Goal: Use online tool/utility: Utilize a website feature to perform a specific function

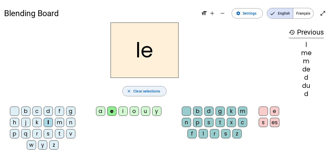
scroll to position [2, 0]
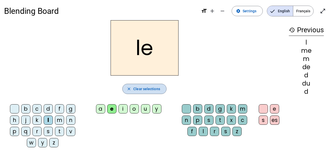
click at [158, 90] on span "Clear selections" at bounding box center [146, 89] width 27 height 6
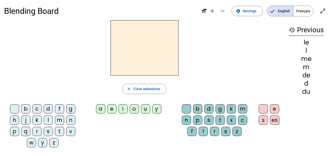
click at [312, 15] on span "Français" at bounding box center [303, 11] width 20 height 10
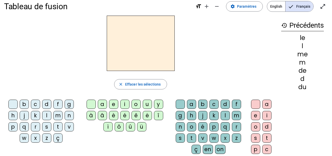
scroll to position [0, 0]
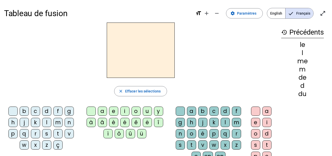
click at [48, 122] on div "l" at bounding box center [46, 122] width 9 height 9
click at [114, 112] on div "e" at bounding box center [113, 110] width 9 height 9
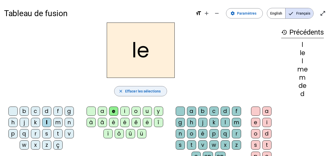
click at [150, 89] on span "Effacer les sélections" at bounding box center [143, 91] width 36 height 6
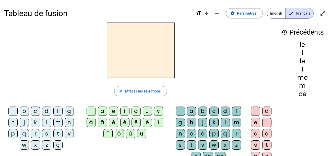
click at [48, 121] on div "l" at bounding box center [46, 122] width 9 height 9
click at [191, 113] on div "a" at bounding box center [191, 110] width 9 height 9
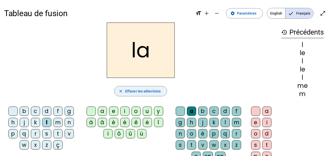
click at [158, 96] on span "button" at bounding box center [141, 91] width 52 height 12
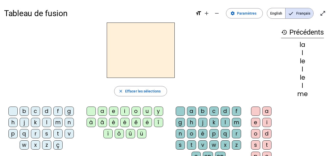
click at [48, 133] on div "s" at bounding box center [46, 133] width 9 height 9
click at [101, 110] on div "a" at bounding box center [102, 110] width 9 height 9
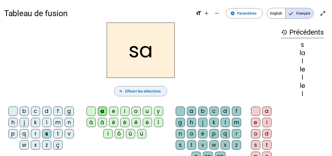
click at [135, 94] on span "button" at bounding box center [141, 91] width 52 height 12
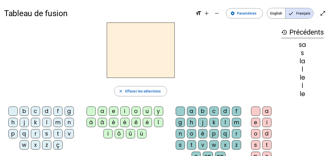
click at [48, 130] on div "s" at bounding box center [46, 133] width 9 height 9
click at [112, 109] on div "e" at bounding box center [113, 110] width 9 height 9
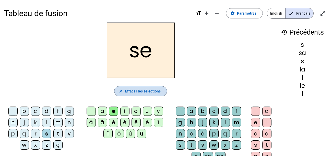
click at [148, 90] on span "Effacer les sélections" at bounding box center [143, 91] width 36 height 6
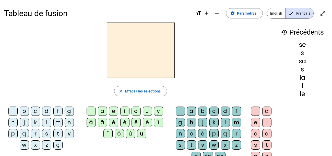
click at [58, 122] on div "m" at bounding box center [57, 122] width 9 height 9
click at [129, 131] on div "û" at bounding box center [130, 133] width 9 height 9
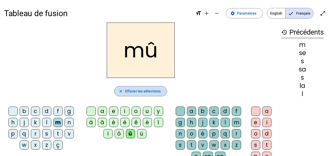
click at [144, 87] on span "button" at bounding box center [141, 91] width 52 height 12
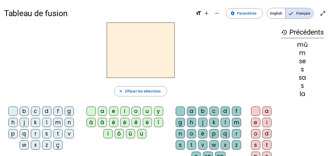
click at [58, 118] on div "m" at bounding box center [57, 122] width 9 height 9
click at [100, 108] on div "a" at bounding box center [102, 110] width 9 height 9
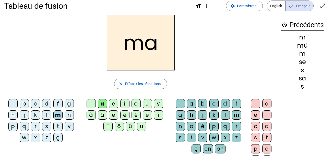
scroll to position [8, 0]
click at [144, 36] on h2 "ma" at bounding box center [141, 42] width 68 height 55
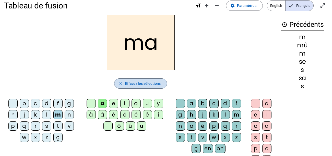
click at [132, 81] on span "Effacer les sélections" at bounding box center [143, 83] width 36 height 6
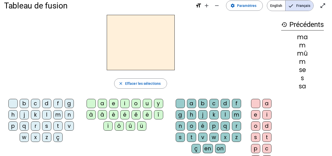
click at [55, 112] on div "m" at bounding box center [57, 114] width 9 height 9
click at [192, 103] on div "a" at bounding box center [191, 103] width 9 height 9
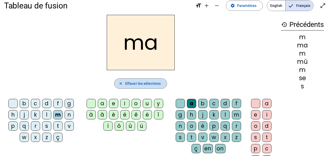
click at [133, 83] on span "Effacer les sélections" at bounding box center [143, 83] width 36 height 6
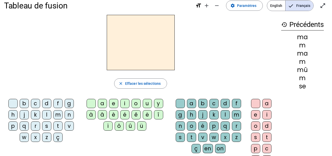
click at [58, 113] on div "m" at bounding box center [57, 114] width 9 height 9
click at [115, 103] on div "e" at bounding box center [113, 103] width 9 height 9
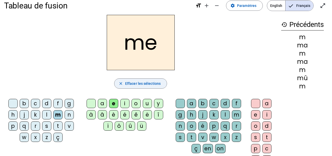
click at [120, 85] on mat-icon "close" at bounding box center [121, 83] width 5 height 5
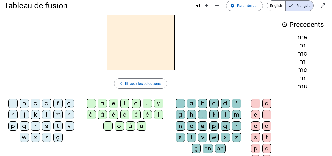
click at [46, 114] on div "l" at bounding box center [46, 114] width 9 height 9
click at [115, 102] on div "e" at bounding box center [113, 103] width 9 height 9
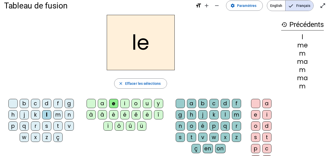
click at [115, 102] on div "e" at bounding box center [113, 103] width 9 height 9
click at [135, 83] on span "Effacer les sélections" at bounding box center [143, 83] width 36 height 6
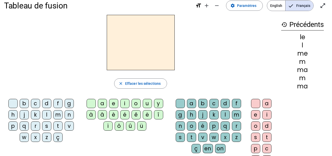
click at [48, 116] on div "l" at bounding box center [46, 114] width 9 height 9
click at [101, 101] on div "a" at bounding box center [102, 103] width 9 height 9
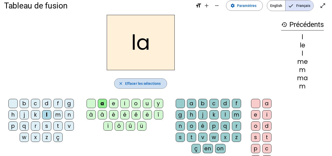
click at [145, 81] on span "Effacer les sélections" at bounding box center [143, 83] width 36 height 6
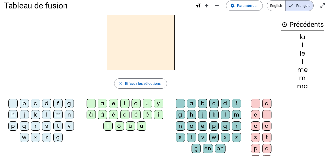
click at [48, 117] on div "l" at bounding box center [46, 114] width 9 height 9
click at [131, 124] on div "û" at bounding box center [130, 125] width 9 height 9
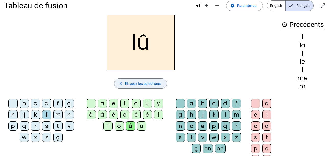
click at [152, 86] on span "button" at bounding box center [141, 83] width 52 height 12
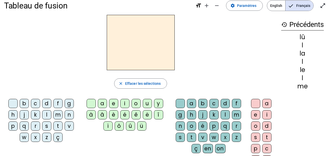
click at [48, 116] on div "l" at bounding box center [46, 114] width 9 height 9
click at [146, 103] on div "u" at bounding box center [147, 103] width 9 height 9
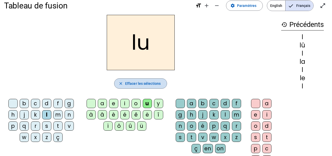
click at [156, 78] on span "button" at bounding box center [141, 83] width 52 height 12
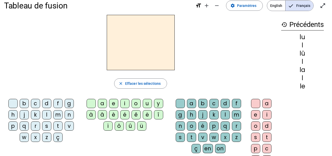
click at [49, 128] on div "s" at bounding box center [46, 125] width 9 height 9
click at [148, 106] on div "u" at bounding box center [147, 103] width 9 height 9
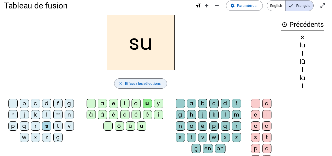
click at [141, 82] on span "Effacer les sélections" at bounding box center [143, 83] width 36 height 6
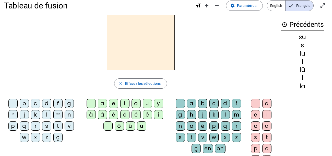
click at [47, 126] on div "s" at bounding box center [46, 125] width 9 height 9
click at [192, 101] on div "a" at bounding box center [191, 103] width 9 height 9
